Goal: Task Accomplishment & Management: Complete application form

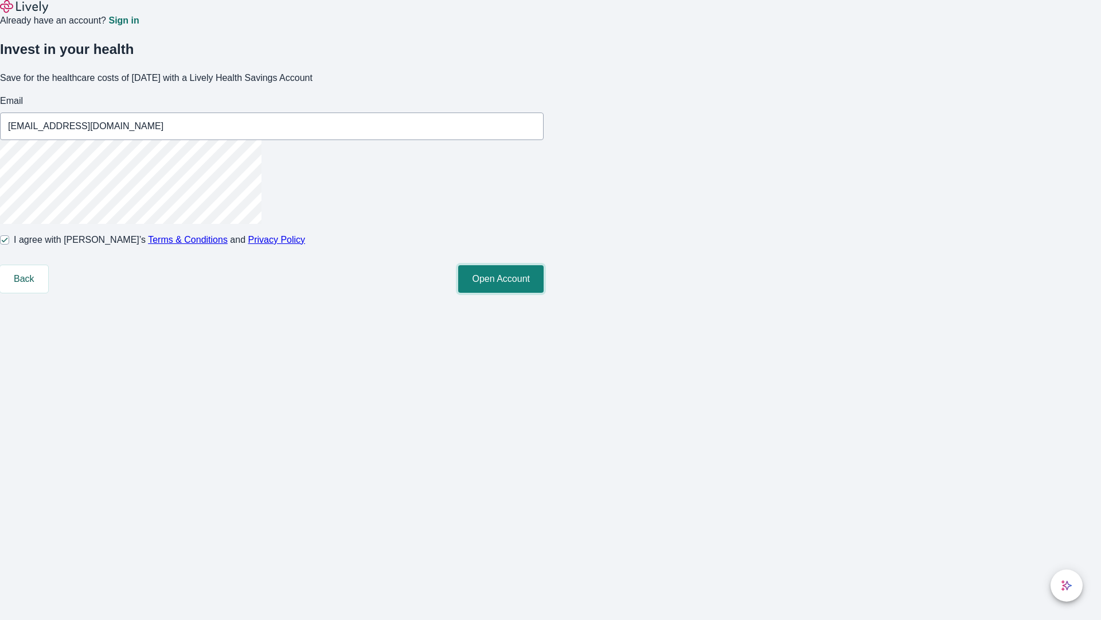
click at [544, 293] on button "Open Account" at bounding box center [500, 279] width 85 height 28
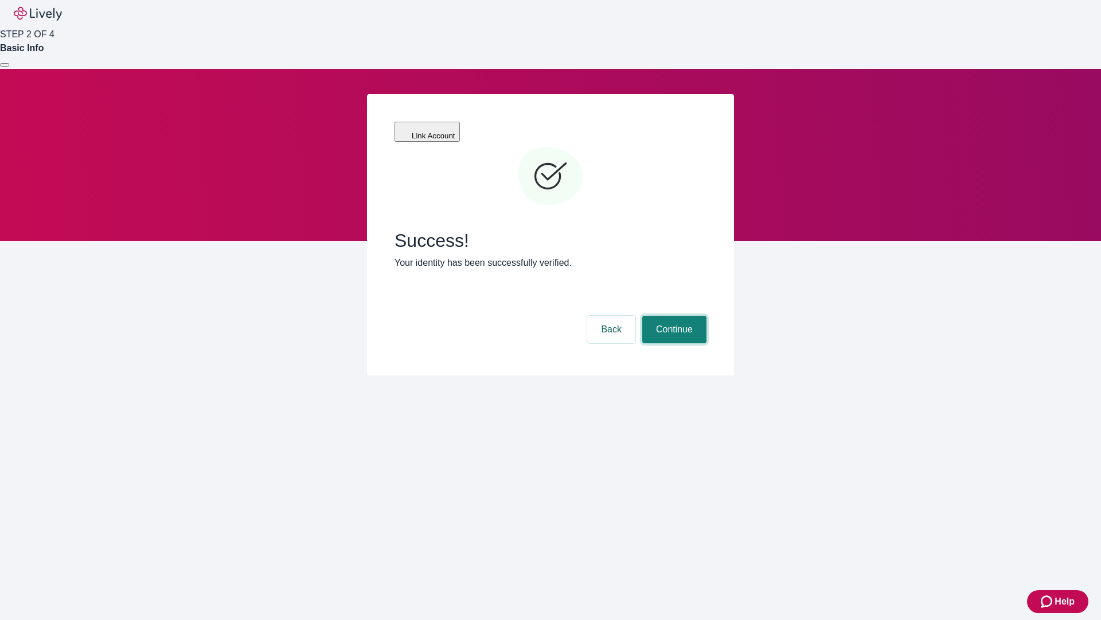
click at [673, 316] on button "Continue" at bounding box center [675, 330] width 64 height 28
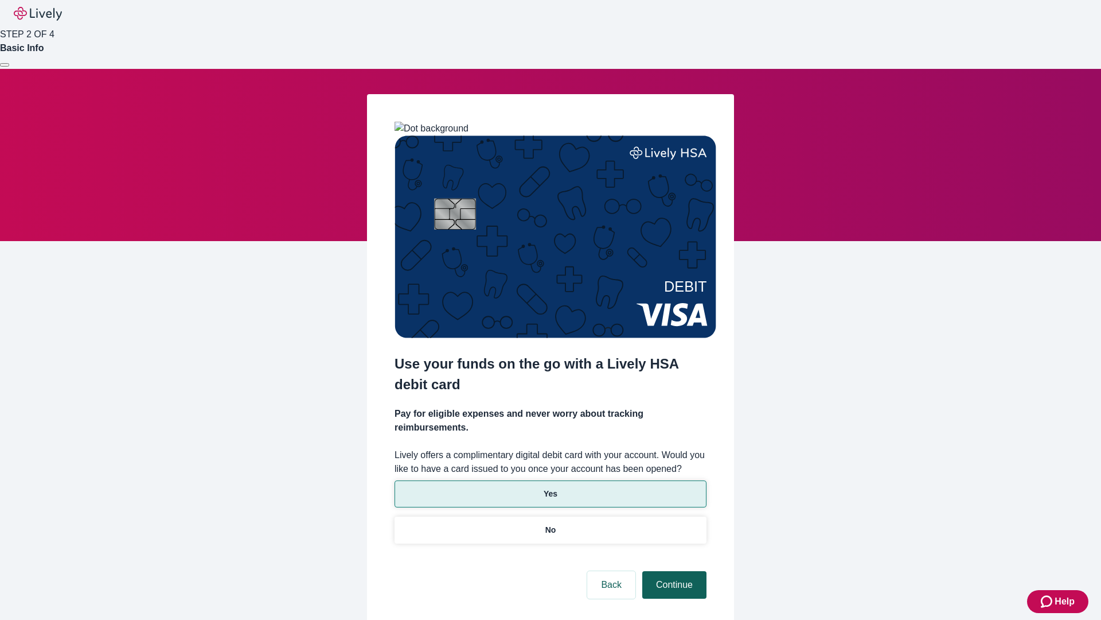
click at [550, 488] on p "Yes" at bounding box center [551, 494] width 14 height 12
click at [673, 571] on button "Continue" at bounding box center [675, 585] width 64 height 28
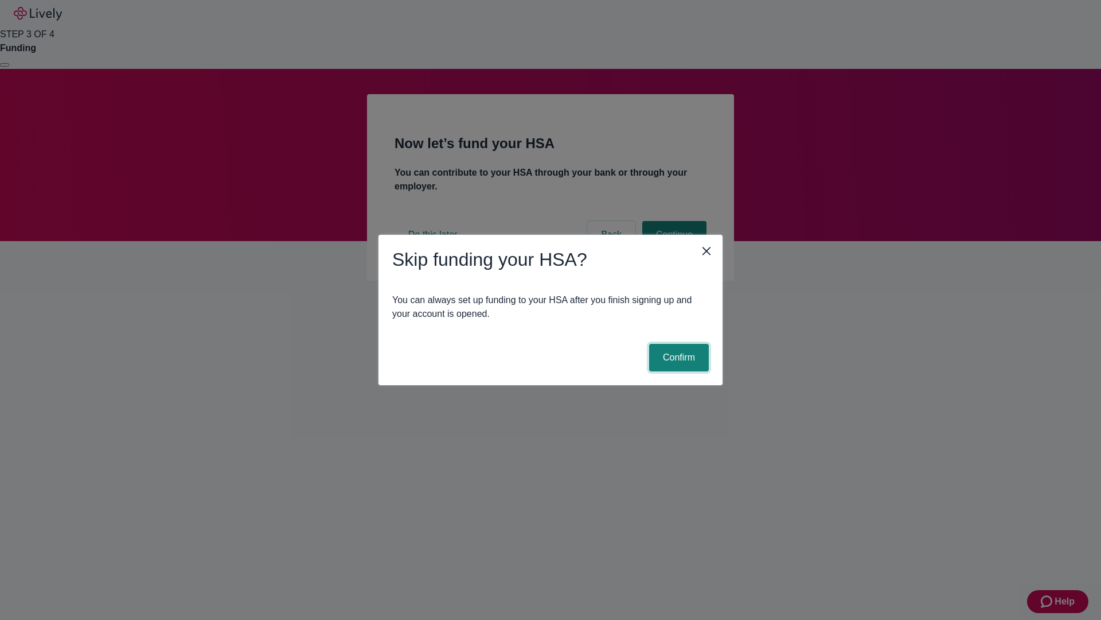
click at [678, 357] on button "Confirm" at bounding box center [679, 358] width 60 height 28
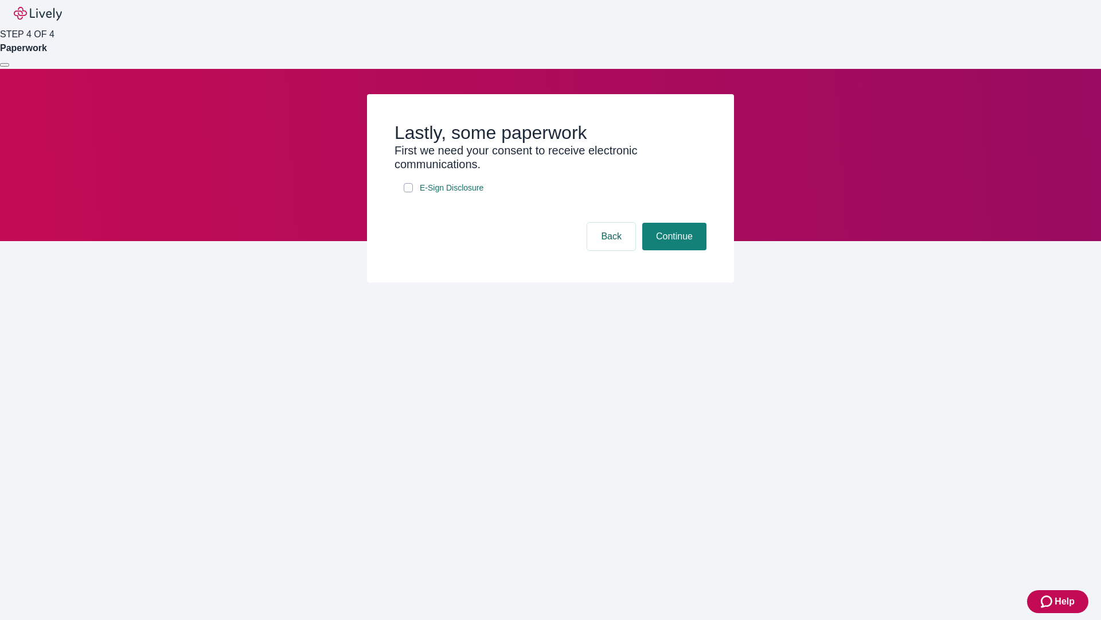
click at [408, 192] on input "E-Sign Disclosure" at bounding box center [408, 187] width 9 height 9
checkbox input "true"
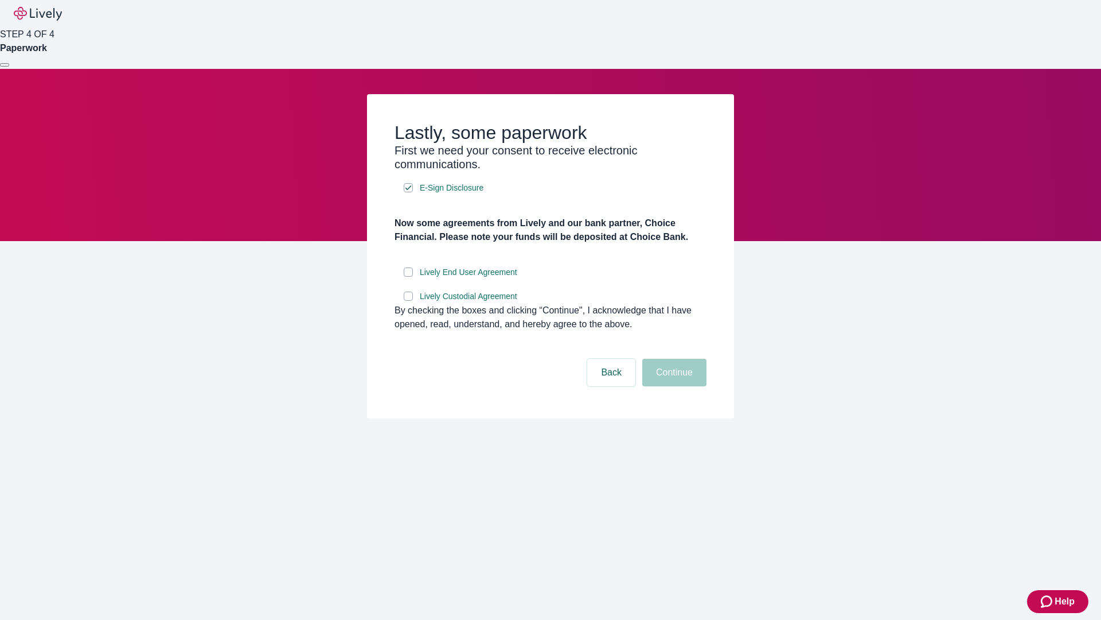
click at [408, 277] on input "Lively End User Agreement" at bounding box center [408, 271] width 9 height 9
checkbox input "true"
click at [408, 301] on input "Lively Custodial Agreement" at bounding box center [408, 295] width 9 height 9
checkbox input "true"
click at [673, 386] on button "Continue" at bounding box center [675, 373] width 64 height 28
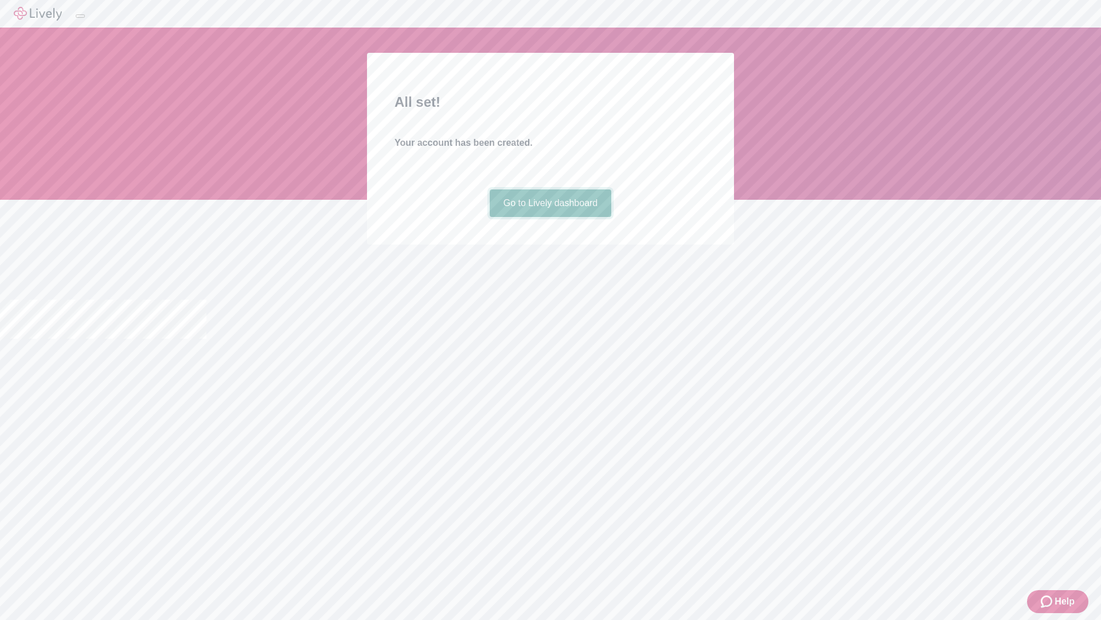
click at [550, 217] on link "Go to Lively dashboard" at bounding box center [551, 203] width 122 height 28
